Goal: Task Accomplishment & Management: Use online tool/utility

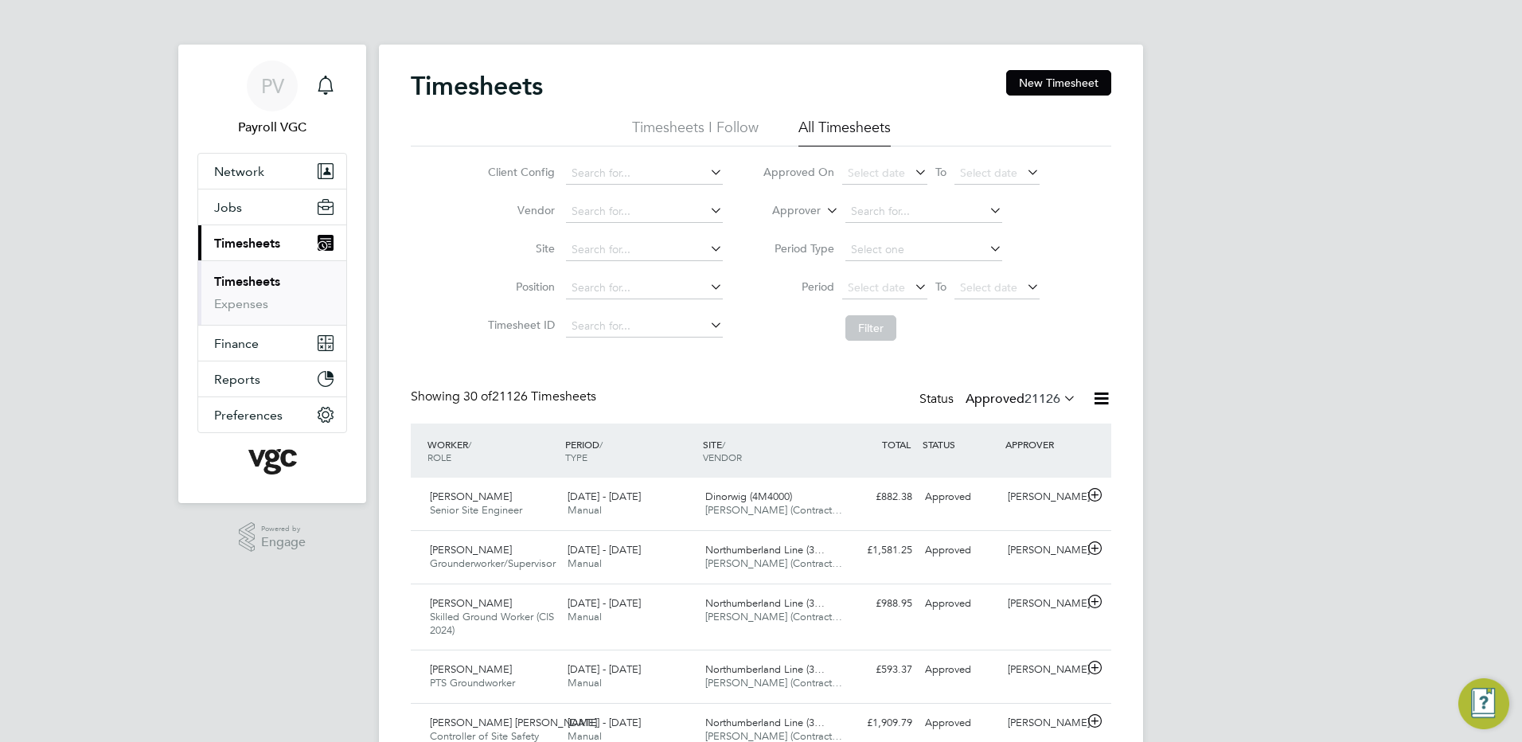
click at [1099, 403] on icon at bounding box center [1101, 398] width 20 height 20
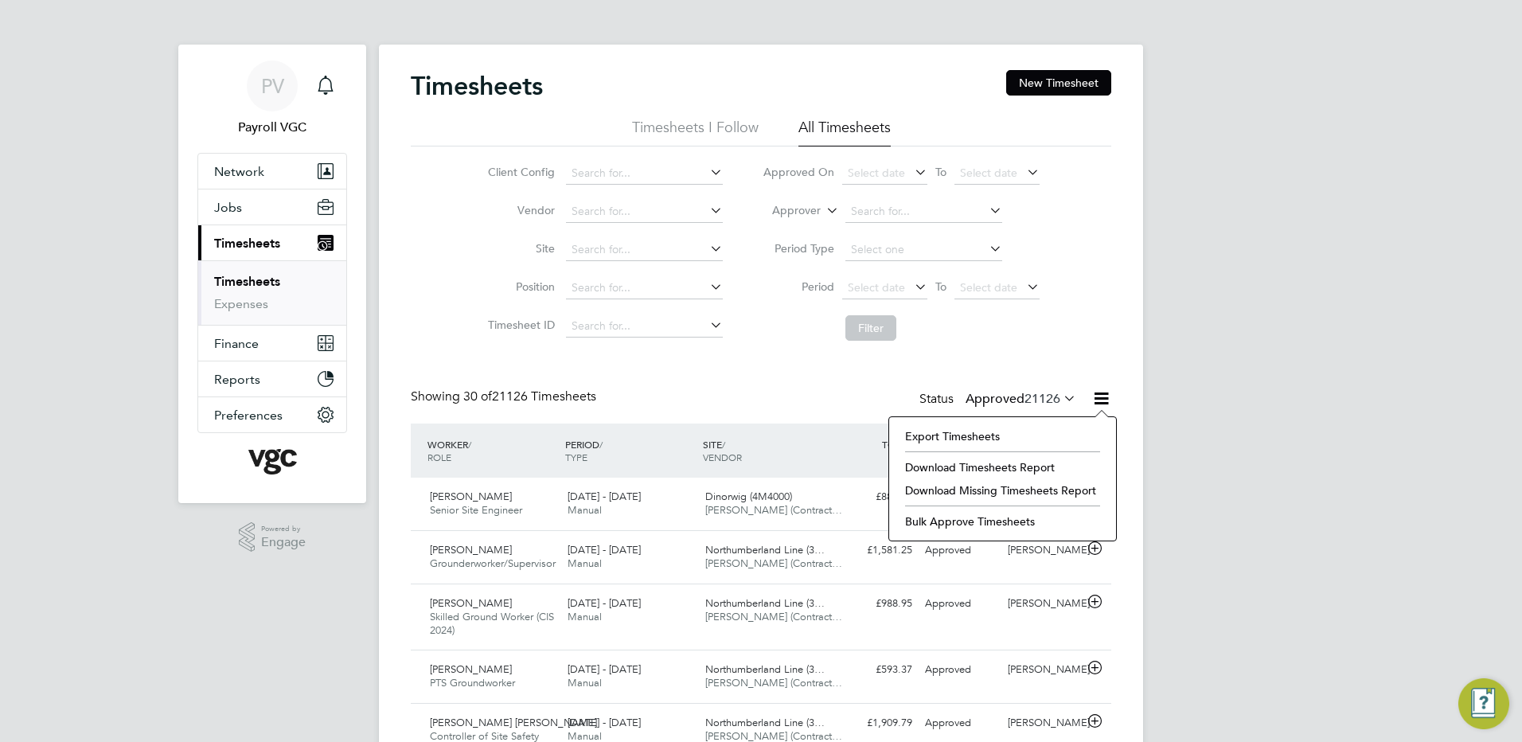
click at [1028, 431] on li "Export Timesheets" at bounding box center [1002, 436] width 211 height 22
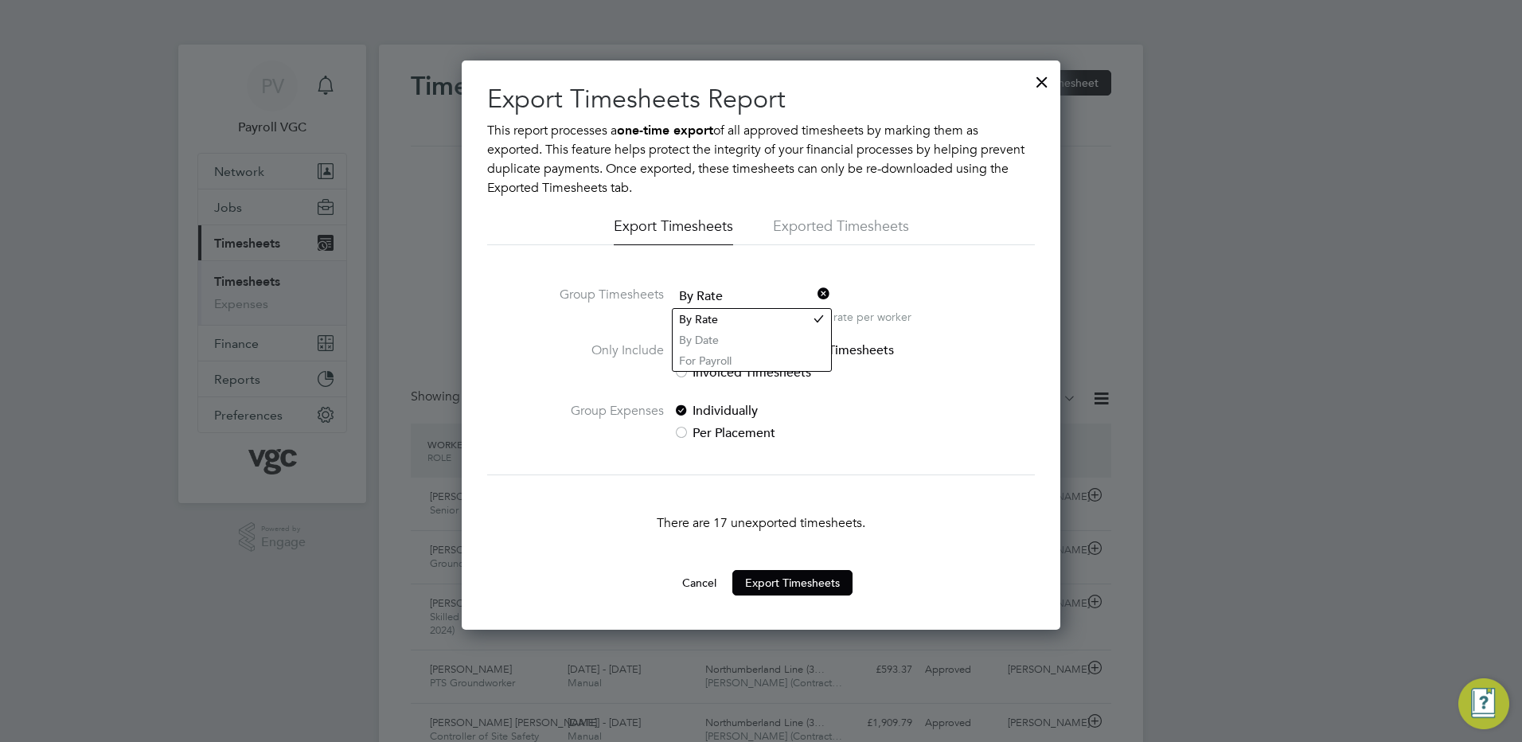
click at [744, 292] on span "By Rate" at bounding box center [752, 297] width 157 height 24
click at [735, 345] on li "By Date" at bounding box center [752, 340] width 158 height 21
click at [795, 582] on button "Export Timesheets" at bounding box center [792, 582] width 120 height 25
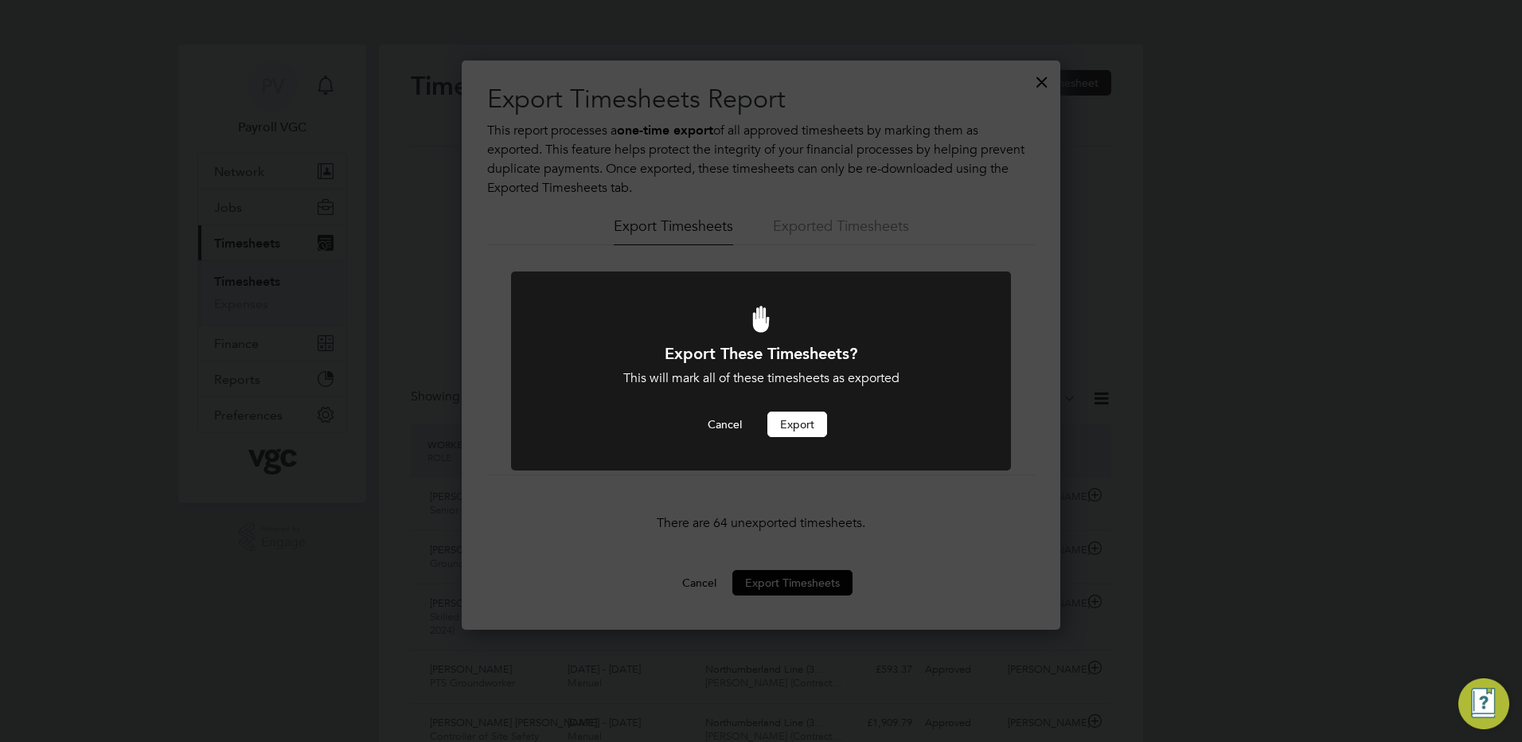
click at [809, 424] on button "Export" at bounding box center [797, 424] width 60 height 25
